Goal: Communication & Community: Answer question/provide support

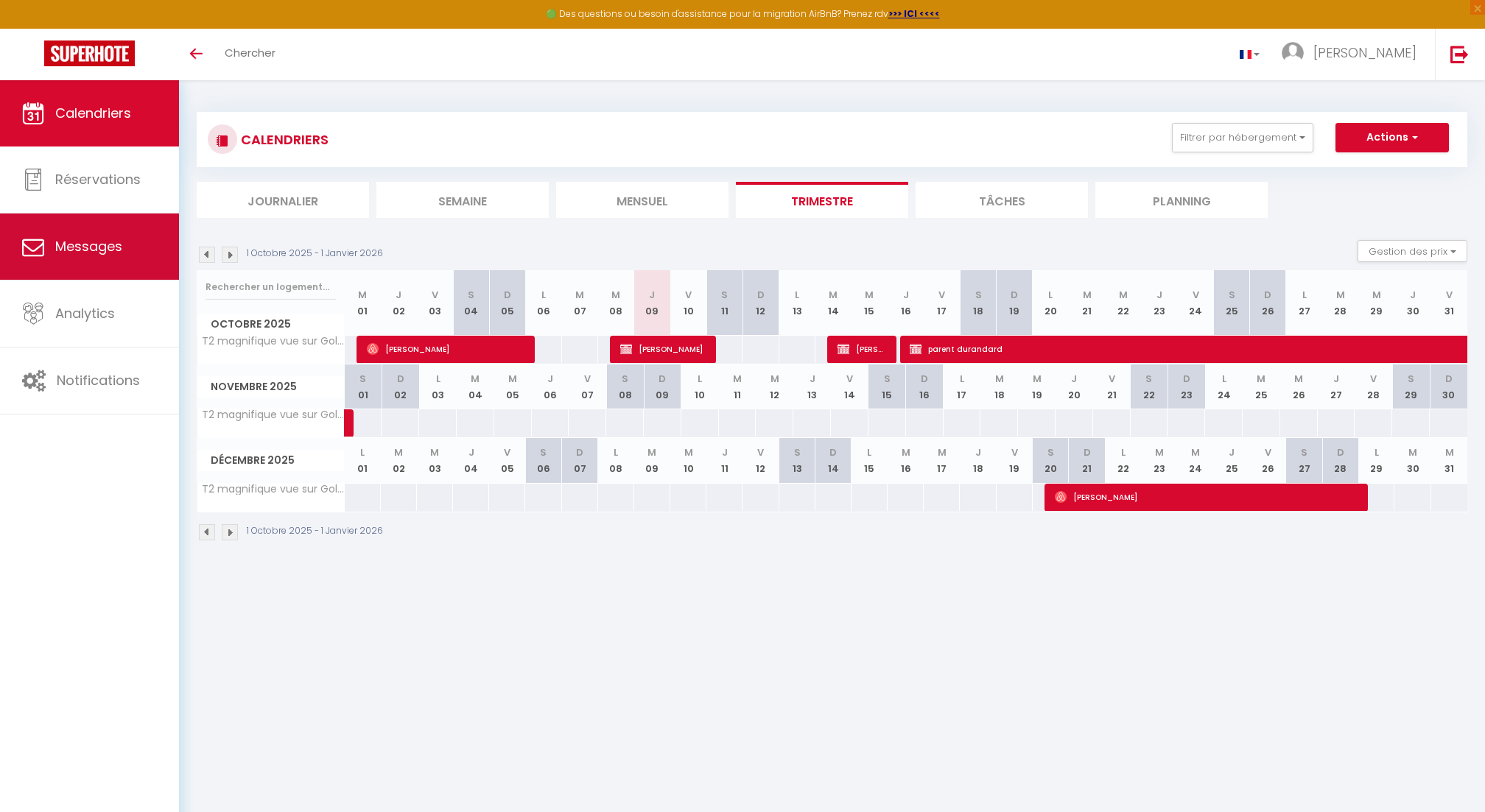
click at [88, 232] on link "Messages" at bounding box center [89, 246] width 179 height 66
select select "message"
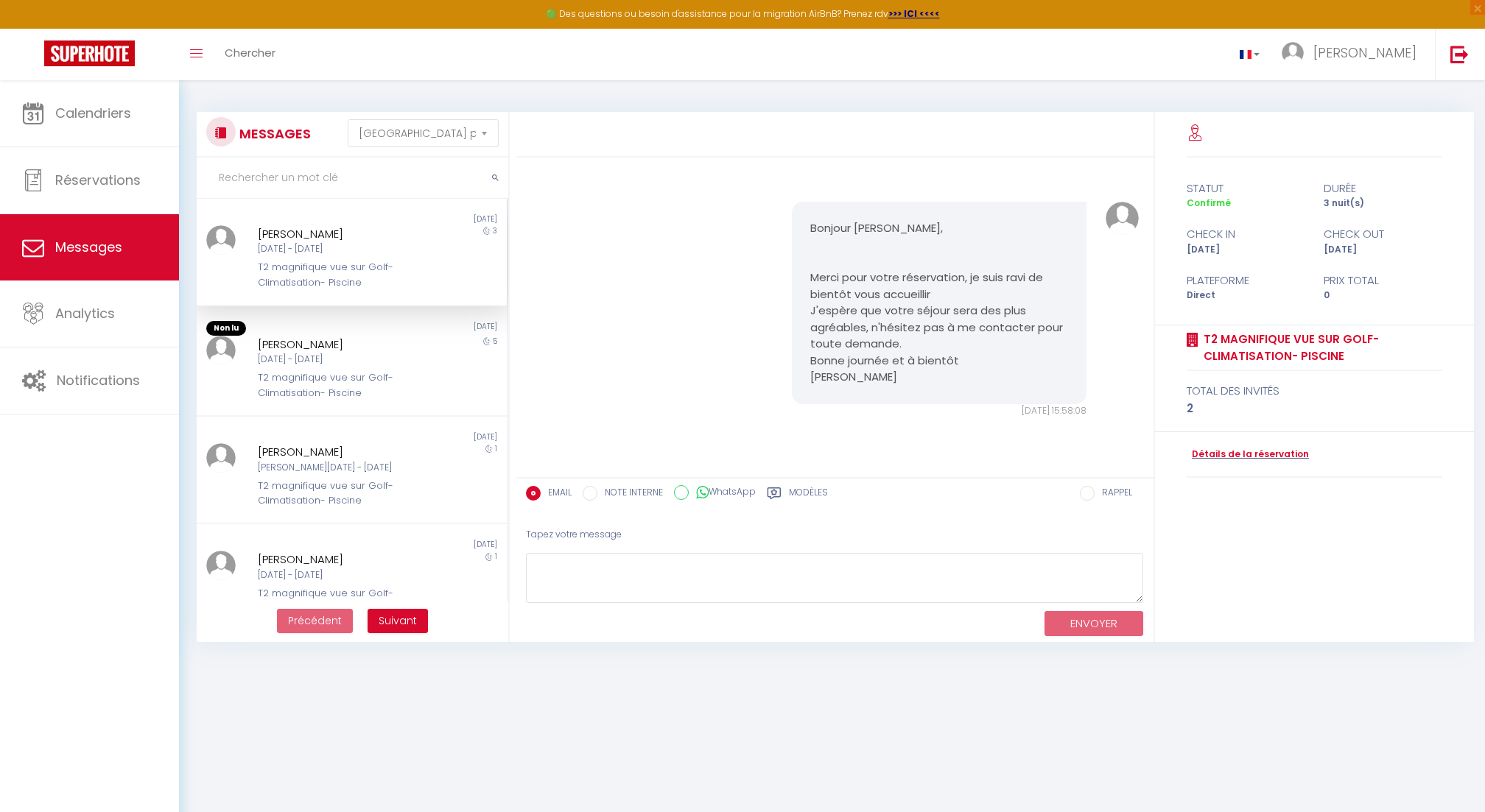
scroll to position [791, 0]
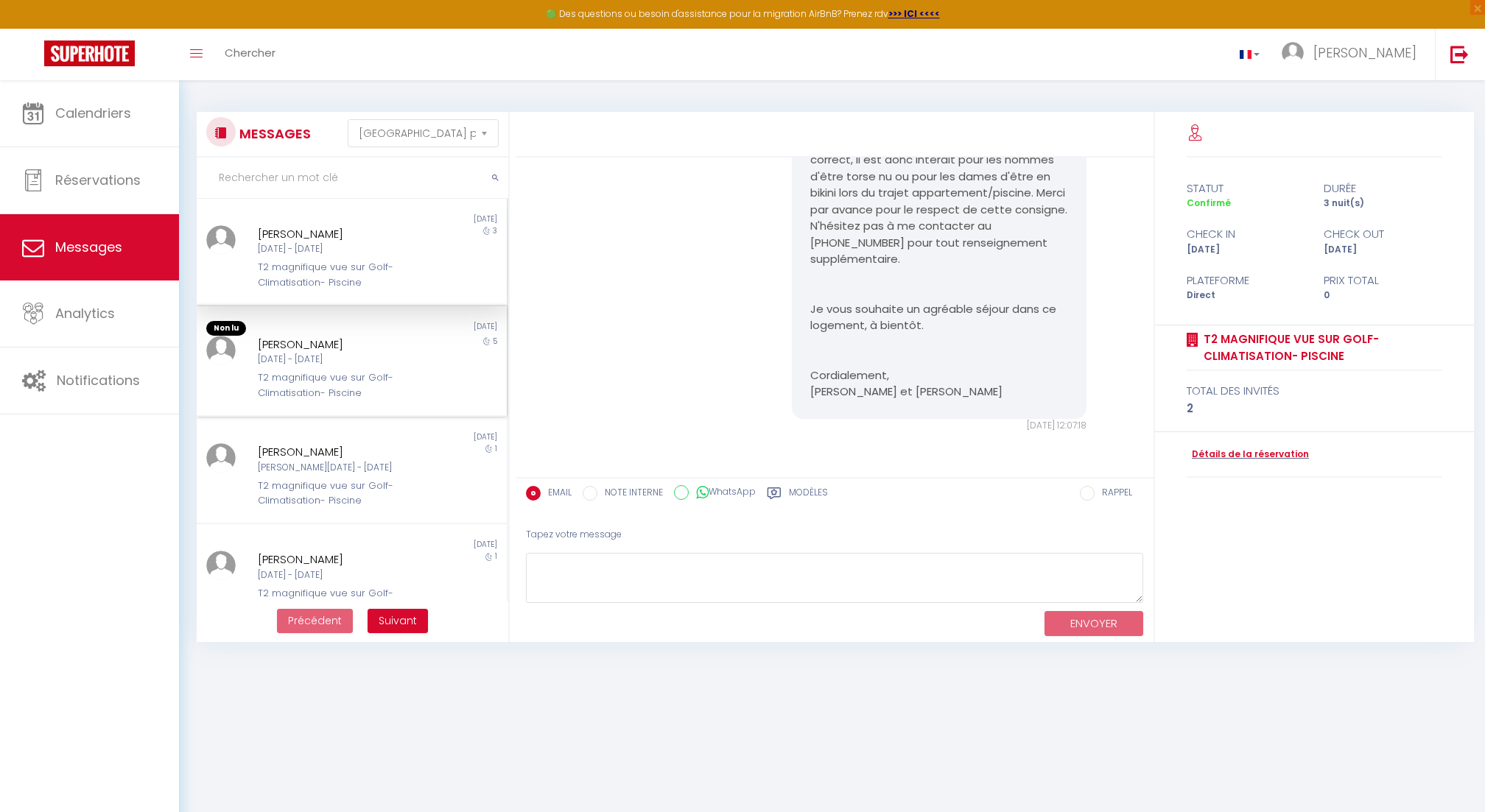
click at [362, 349] on div "[PERSON_NAME]" at bounding box center [338, 345] width 161 height 18
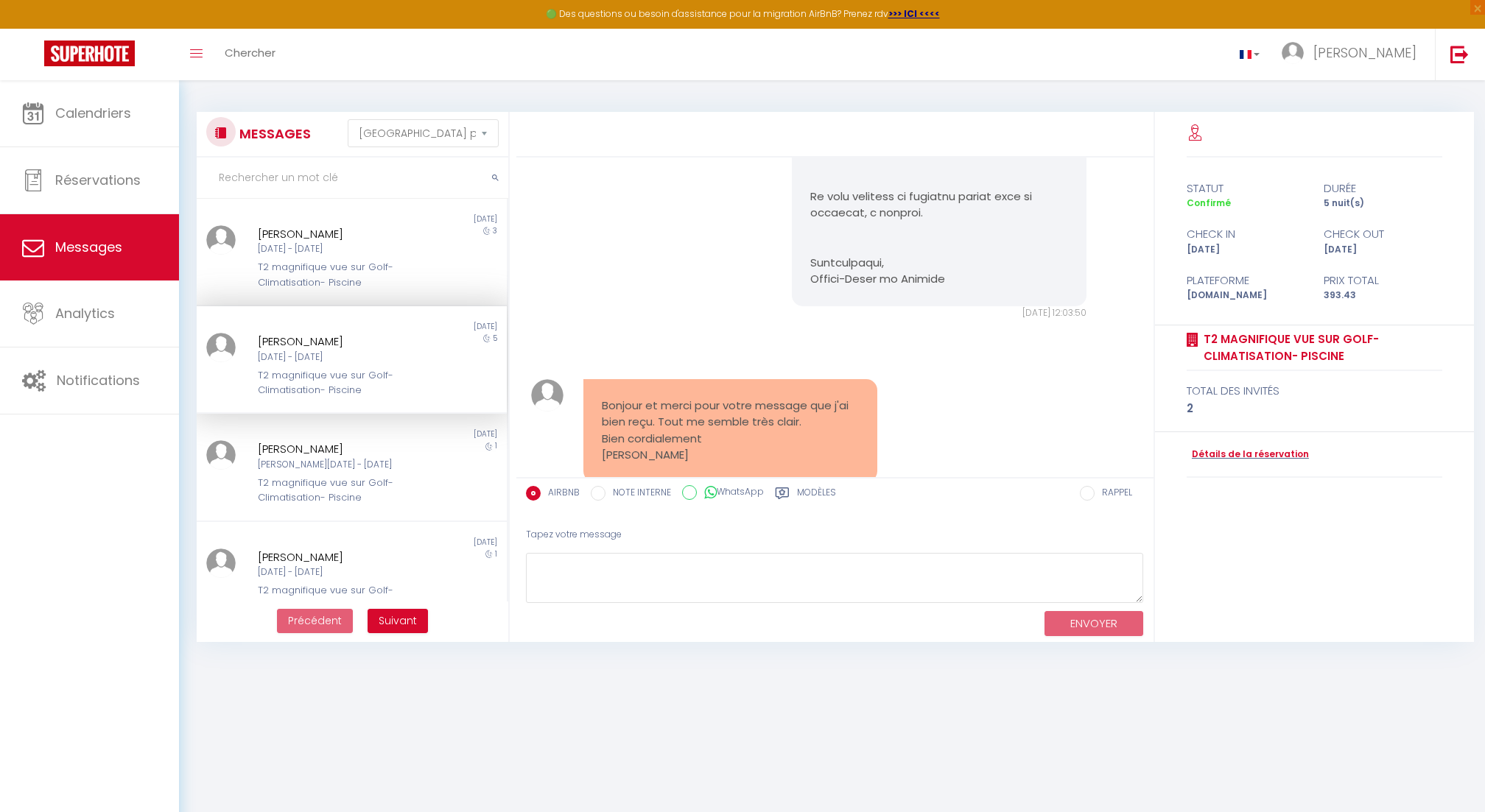
scroll to position [732, 0]
